Goal: Navigation & Orientation: Find specific page/section

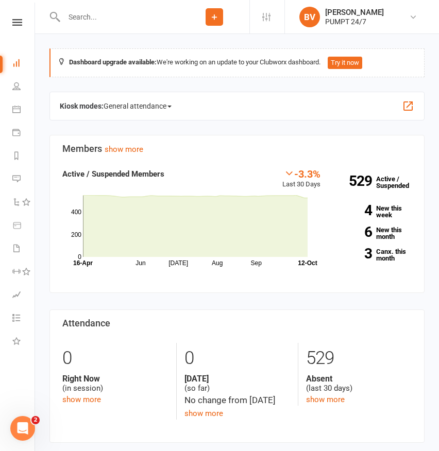
click at [212, 15] on icon at bounding box center [214, 16] width 9 height 9
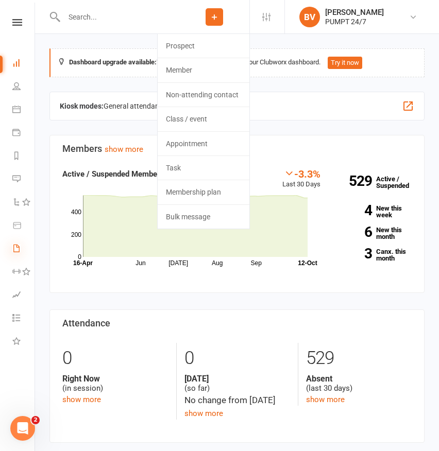
click at [16, 250] on icon at bounding box center [16, 248] width 8 height 8
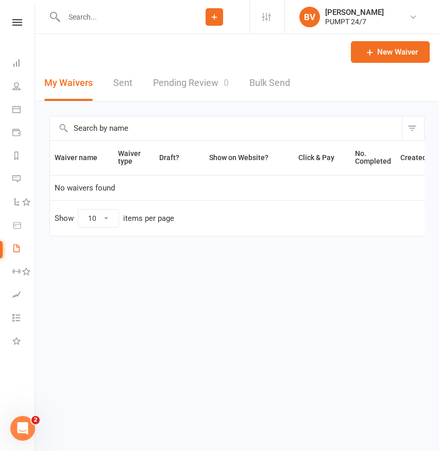
click at [16, 51] on div "Clubworx" at bounding box center [17, 35] width 34 height 33
click at [17, 65] on icon at bounding box center [16, 63] width 8 height 8
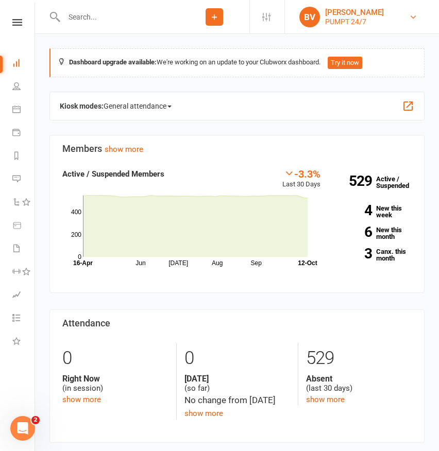
click at [406, 21] on link "BV [PERSON_NAME] PUMPT 24/7" at bounding box center [360, 17] width 123 height 21
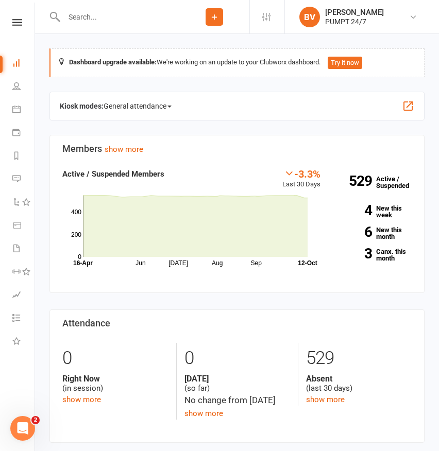
click at [11, 24] on link at bounding box center [17, 22] width 37 height 7
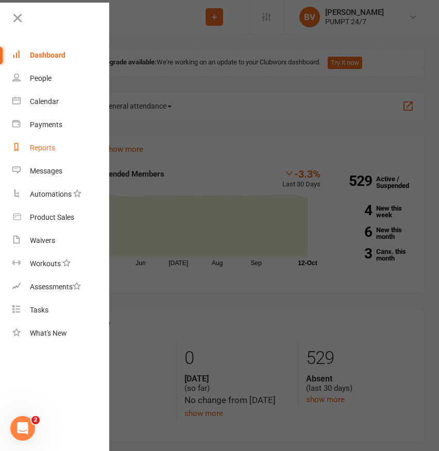
click at [54, 148] on div "Reports" at bounding box center [42, 148] width 25 height 8
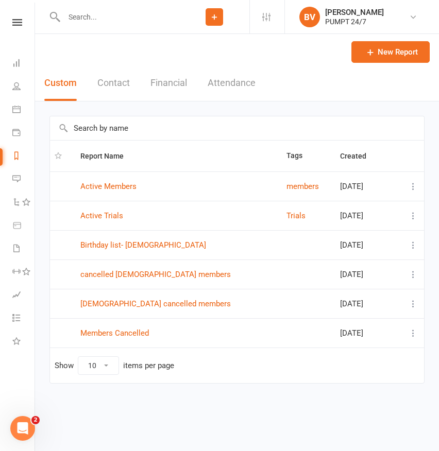
click at [171, 85] on button "Financial" at bounding box center [168, 83] width 37 height 36
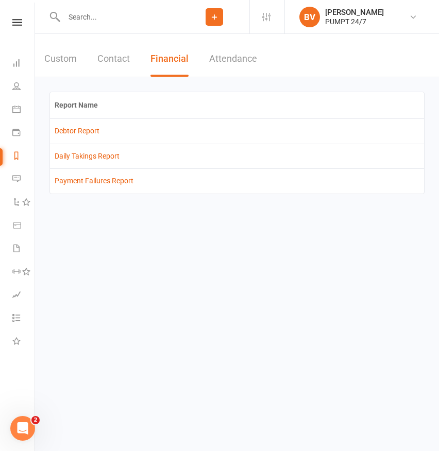
click at [121, 58] on button "Contact" at bounding box center [113, 59] width 32 height 36
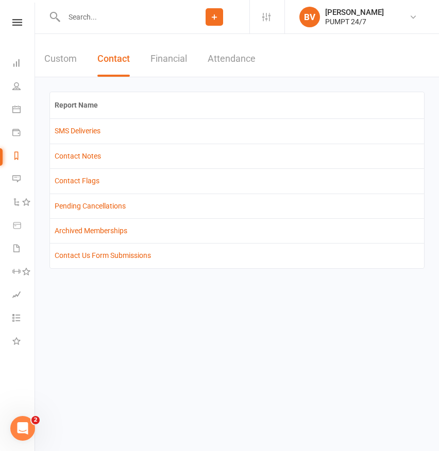
click at [223, 57] on button "Attendance" at bounding box center [232, 59] width 48 height 36
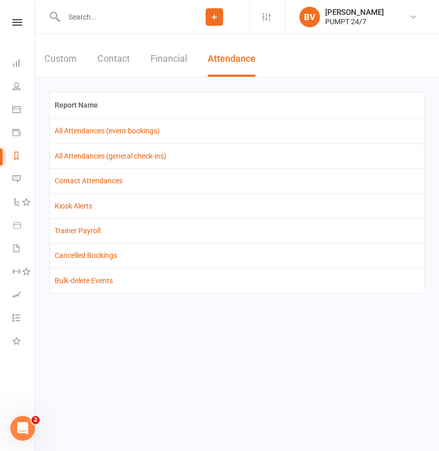
click at [166, 61] on button "Financial" at bounding box center [168, 59] width 37 height 36
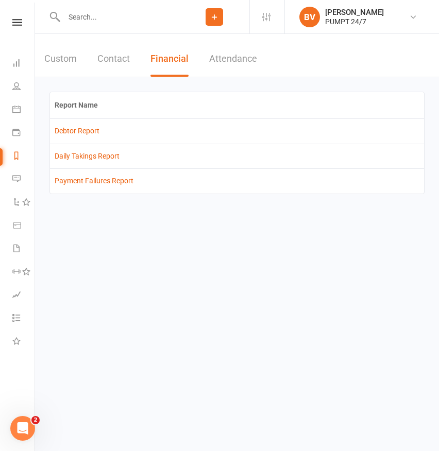
click at [114, 59] on button "Contact" at bounding box center [113, 59] width 32 height 36
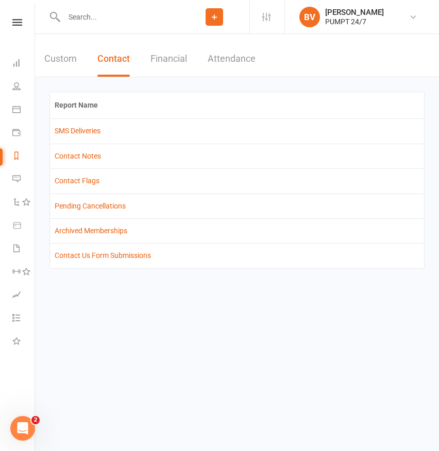
click at [58, 59] on button "Custom" at bounding box center [60, 59] width 32 height 36
